Goal: Information Seeking & Learning: Understand process/instructions

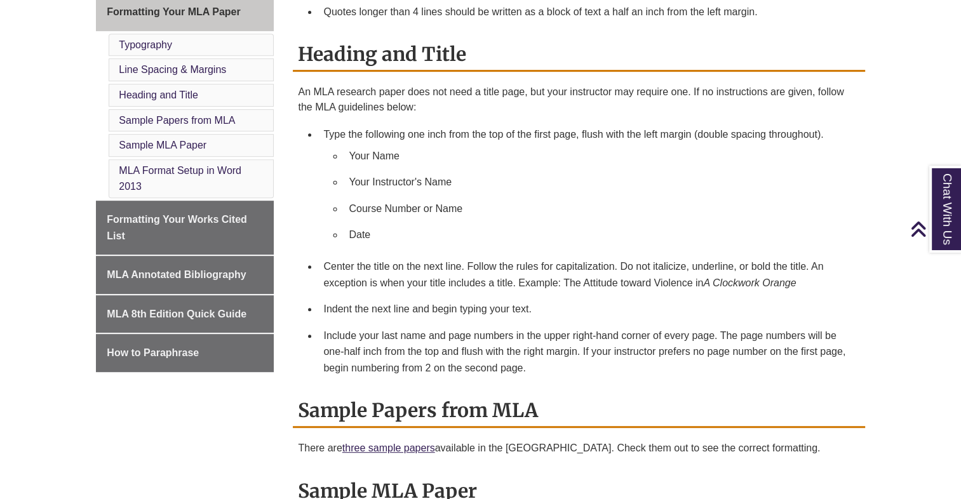
scroll to position [574, 0]
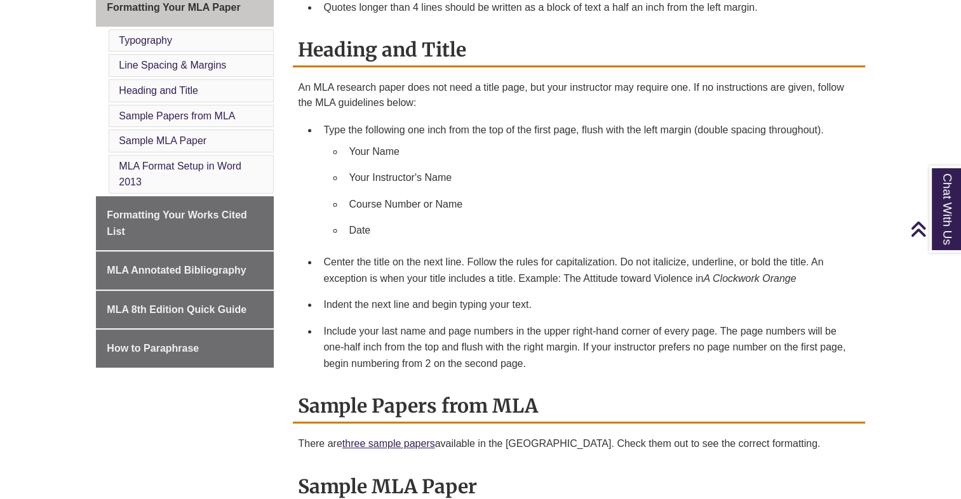
drag, startPoint x: 527, startPoint y: 184, endPoint x: 528, endPoint y: 157, distance: 27.4
click at [490, 157] on li "Your Name" at bounding box center [599, 151] width 511 height 27
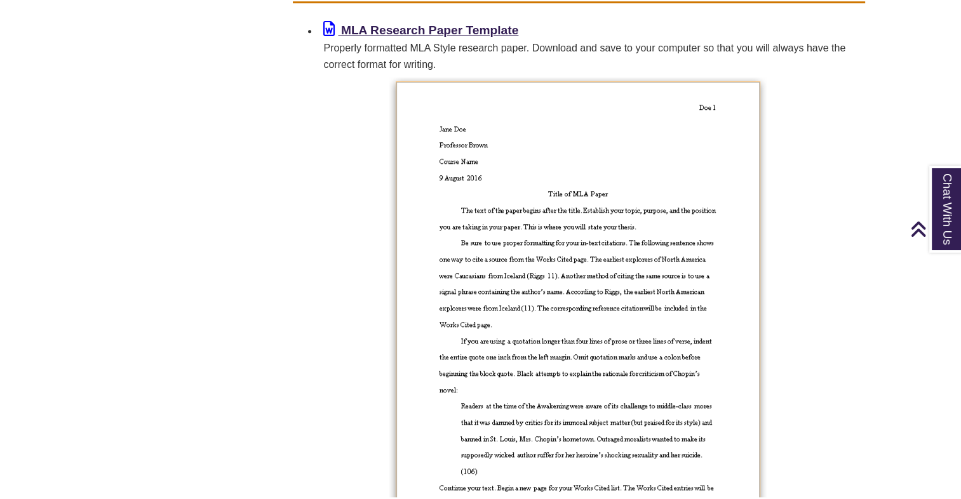
scroll to position [1076, 0]
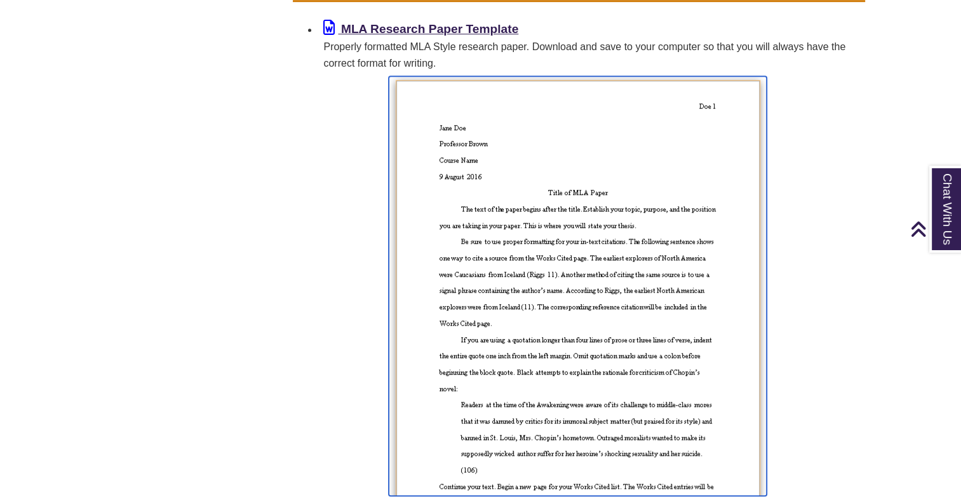
click at [490, 158] on img at bounding box center [578, 286] width 378 height 420
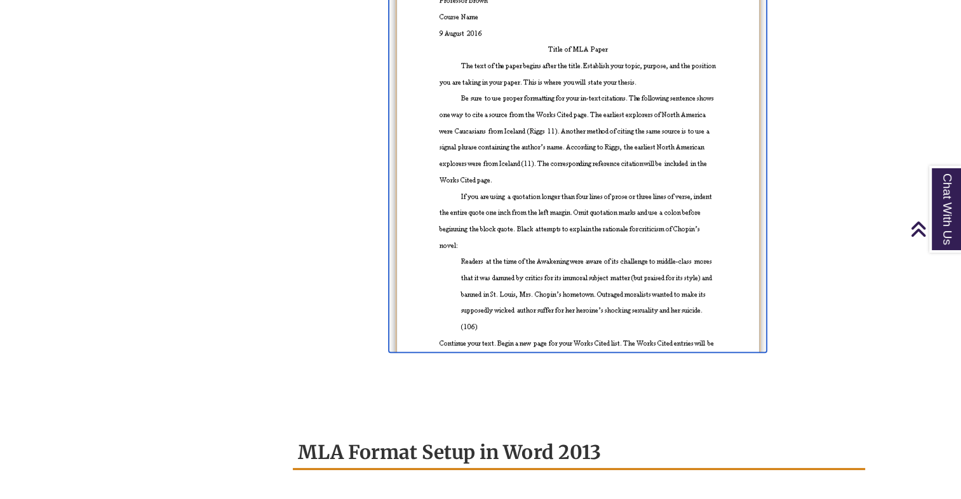
scroll to position [1221, 0]
click at [417, 133] on img at bounding box center [578, 141] width 378 height 420
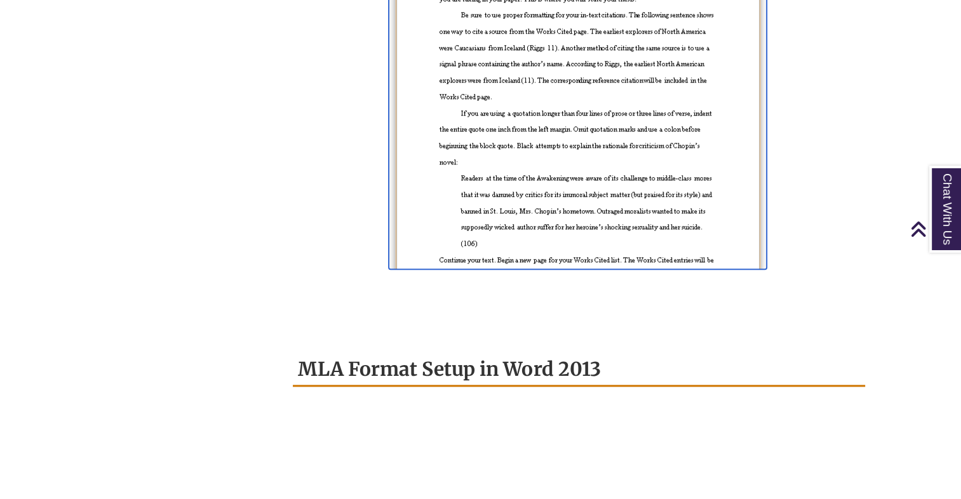
scroll to position [1302, 0]
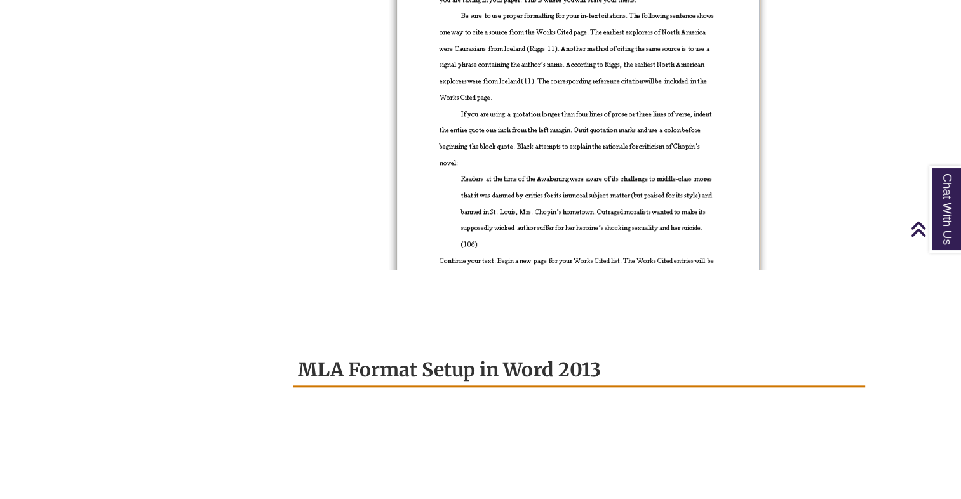
click at [490, 122] on p at bounding box center [578, 60] width 561 height 420
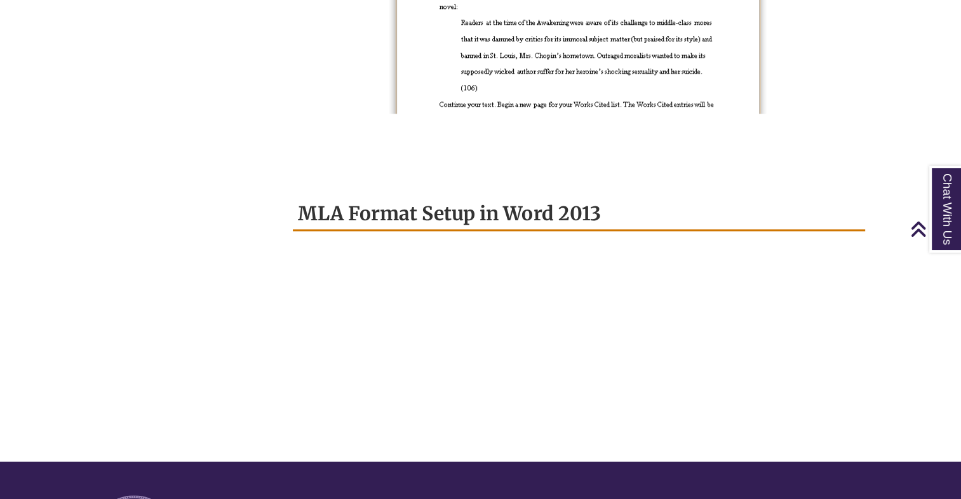
scroll to position [1575, 0]
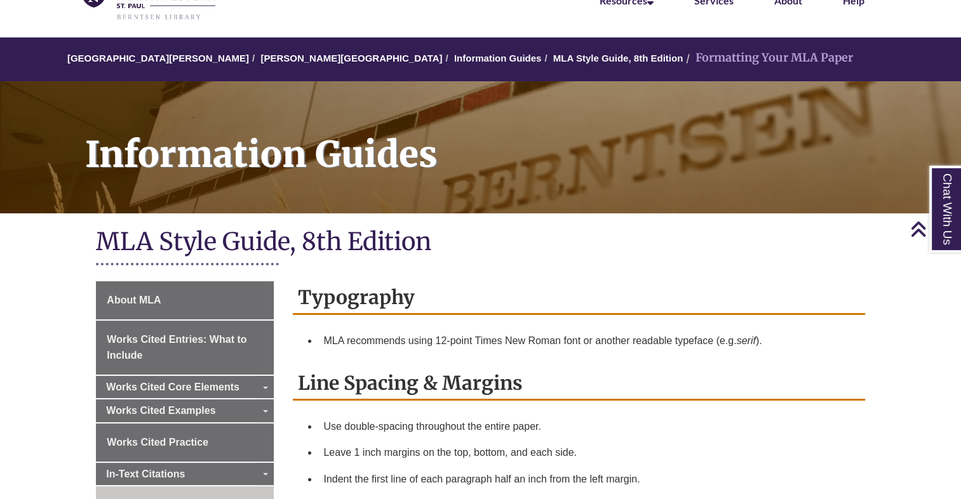
scroll to position [73, 0]
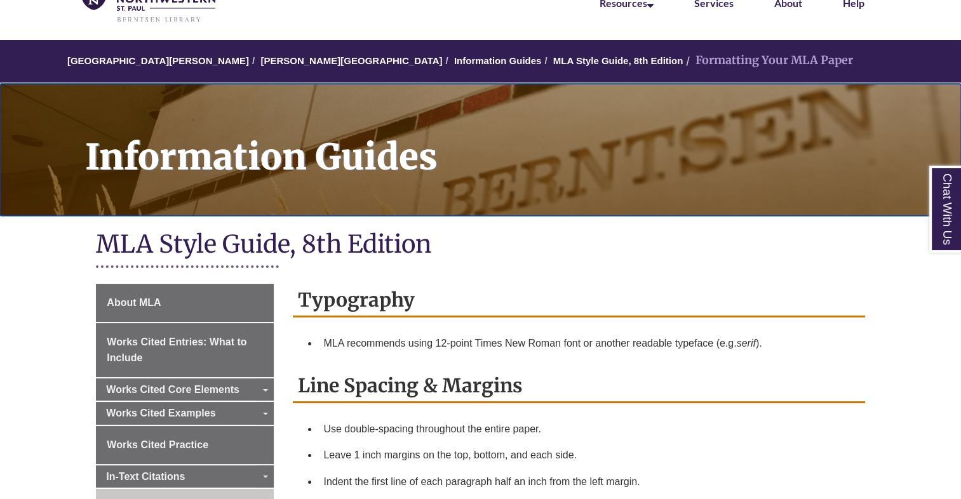
click at [490, 128] on h1 "Information Guides" at bounding box center [516, 142] width 890 height 116
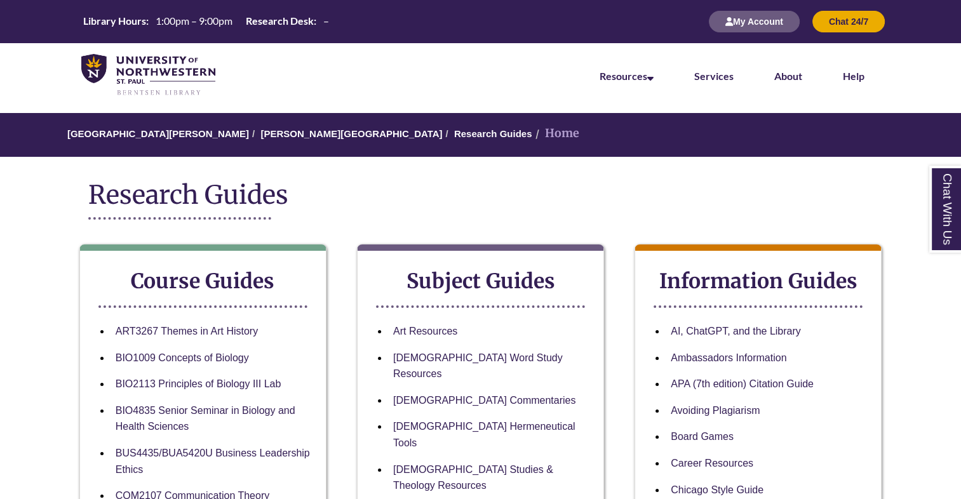
click at [534, 128] on ol "University of Northwestern - St. Paul Berntsen Library Research Guides Home" at bounding box center [480, 135] width 961 height 44
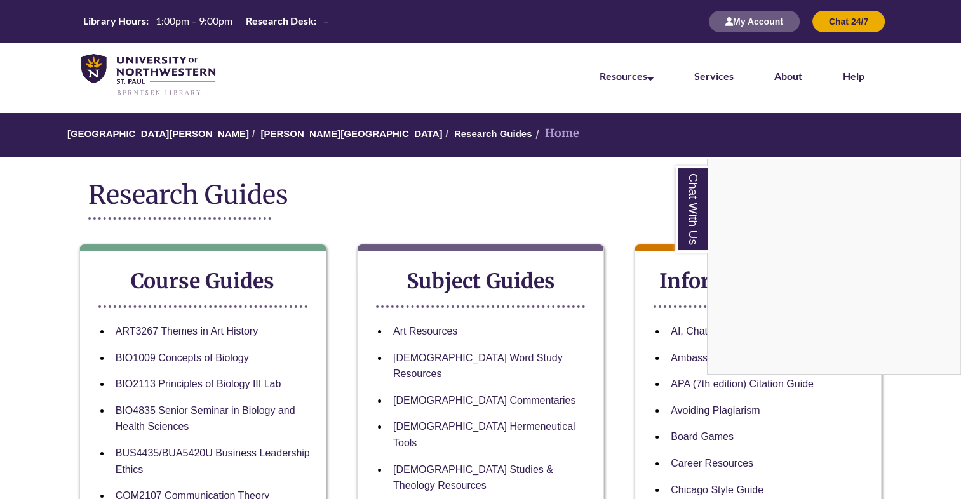
click at [478, 165] on div "Chat With Us" at bounding box center [480, 249] width 961 height 499
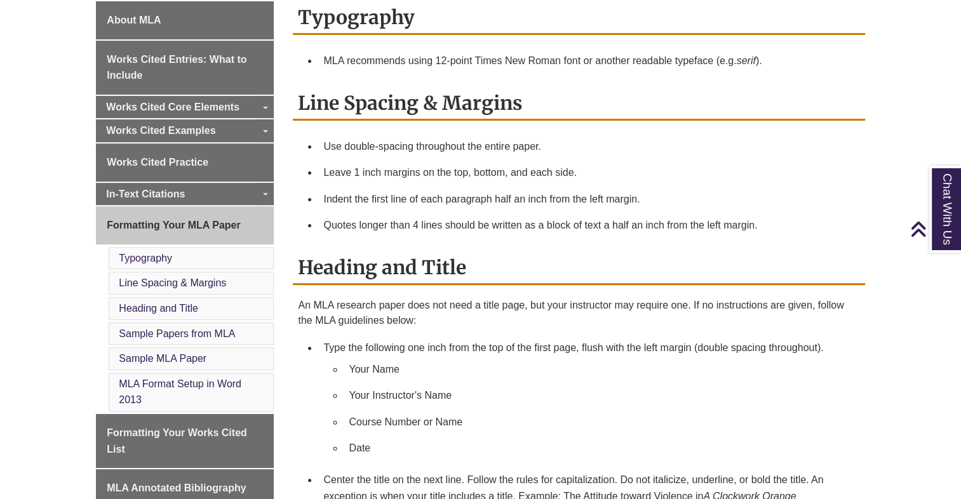
scroll to position [360, 0]
